Goal: Task Accomplishment & Management: Manage account settings

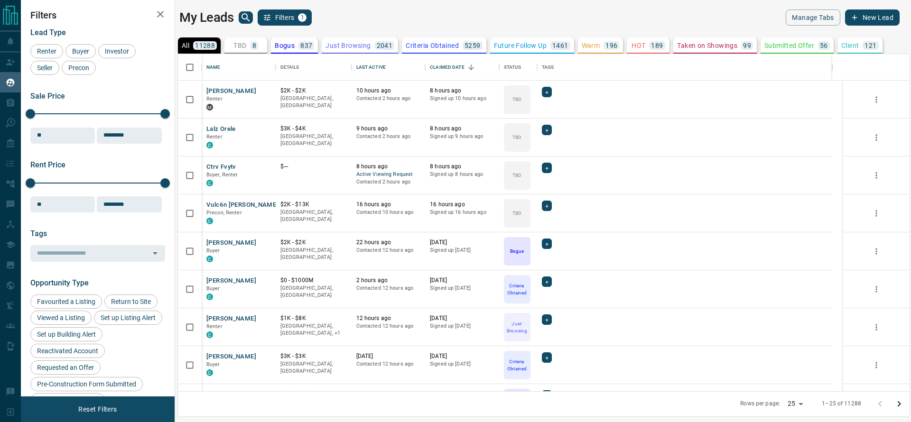
scroll to position [327, 721]
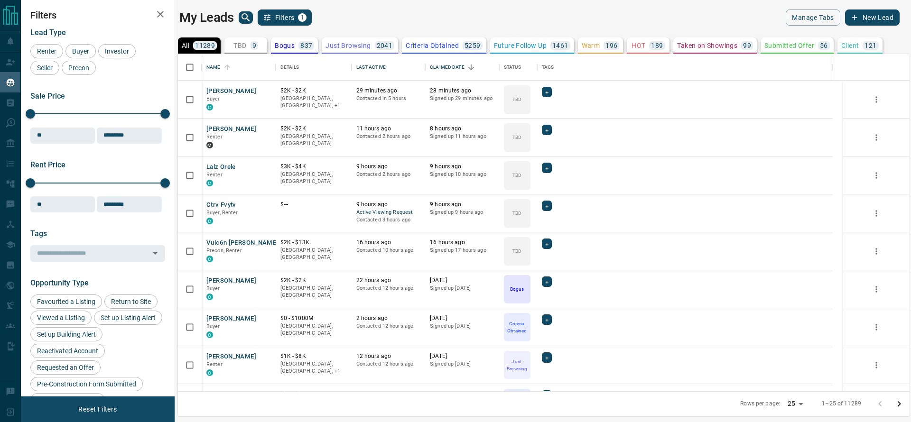
click at [257, 54] on div "Name Details Last Active Claimed Date Status Tags [PERSON_NAME] Buyer C $2K - $…" at bounding box center [544, 236] width 733 height 364
click at [257, 53] on button "TBD 9" at bounding box center [246, 45] width 43 height 16
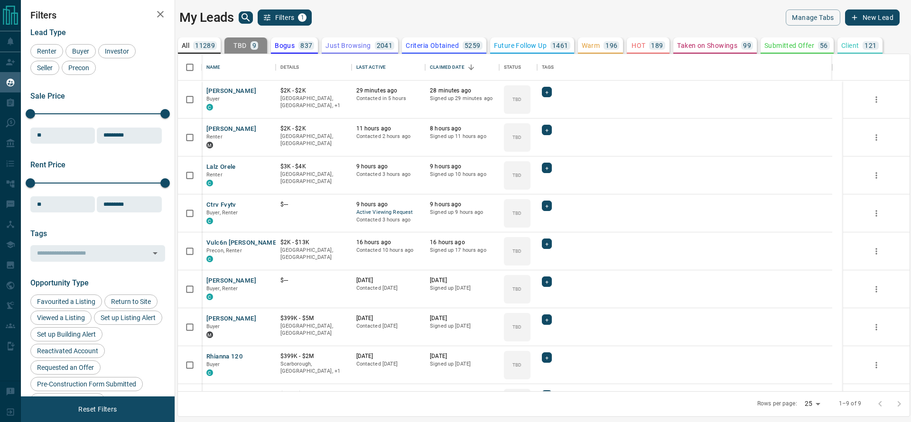
click at [202, 40] on button "All 11289" at bounding box center [199, 45] width 43 height 16
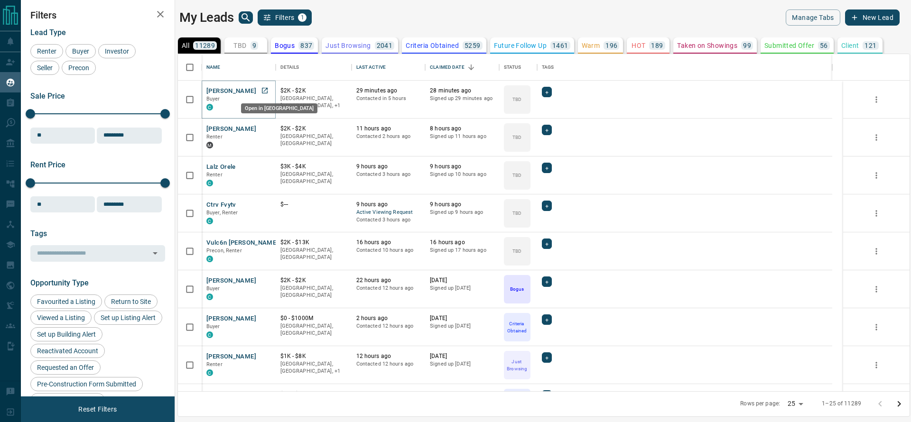
click at [261, 93] on icon "Open in New Tab" at bounding box center [265, 91] width 8 height 8
click at [251, 45] on div "9" at bounding box center [255, 45] width 8 height 9
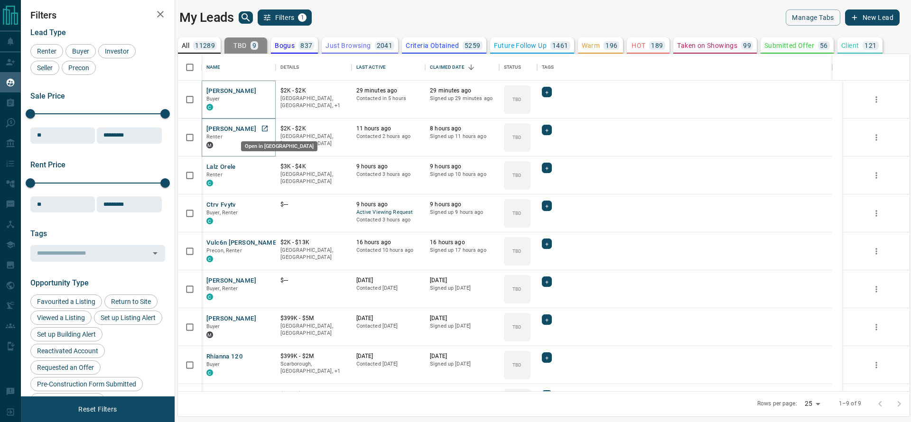
click at [261, 124] on link "Open in New Tab" at bounding box center [265, 128] width 12 height 12
click at [262, 163] on icon "Open in New Tab" at bounding box center [265, 167] width 8 height 8
click at [262, 203] on icon "Open in New Tab" at bounding box center [265, 205] width 8 height 8
click at [262, 243] on icon "Open in New Tab" at bounding box center [265, 243] width 8 height 8
click at [262, 279] on icon "Open in New Tab" at bounding box center [265, 281] width 8 height 8
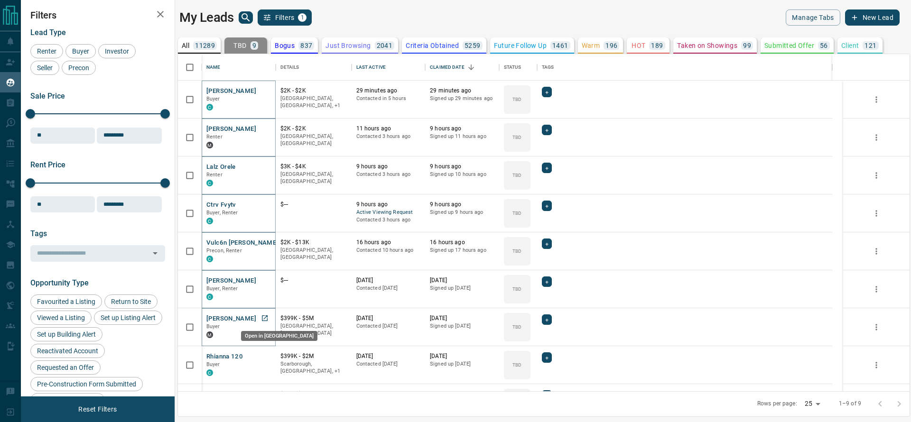
click at [268, 321] on icon "Open in New Tab" at bounding box center [265, 319] width 8 height 8
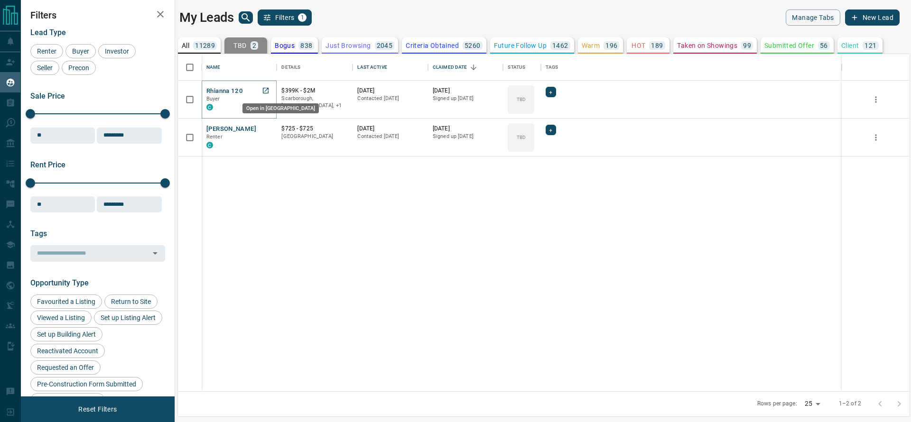
click at [266, 93] on icon "Open in New Tab" at bounding box center [266, 91] width 6 height 6
drag, startPoint x: 262, startPoint y: 125, endPoint x: 261, endPoint y: 134, distance: 9.6
click at [261, 134] on body "Lead Transfers Claim Leads My Leads Tasks Opportunities Deals Campaigns Automat…" at bounding box center [455, 205] width 911 height 411
click at [265, 127] on icon "Open in New Tab" at bounding box center [266, 129] width 8 height 8
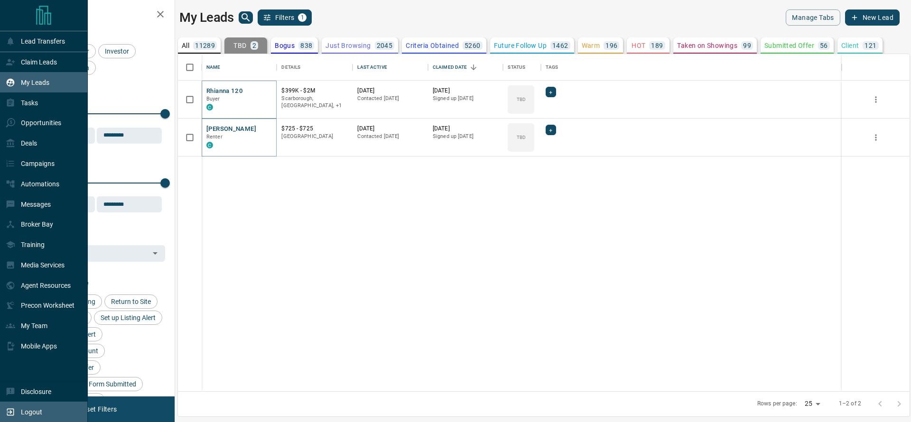
click at [3, 405] on div "Logout" at bounding box center [44, 412] width 88 height 20
